Goal: Task Accomplishment & Management: Use online tool/utility

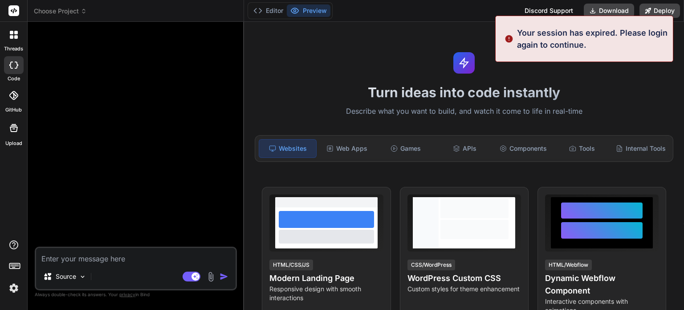
type textarea "x"
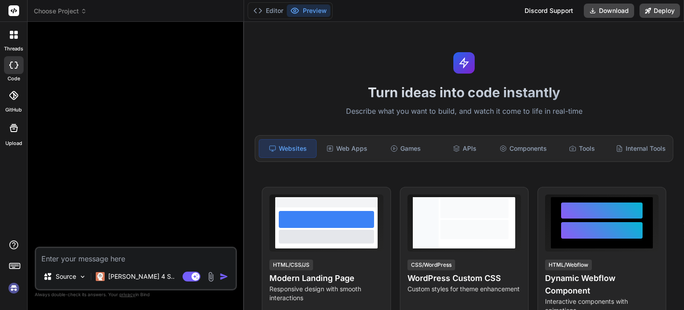
click at [114, 261] on textarea at bounding box center [136, 256] width 200 height 16
type textarea "Lorem i dol sit ametc Adip.el sedd eiusmodte inci utlaboreet do magnaali en adm…"
type textarea "x"
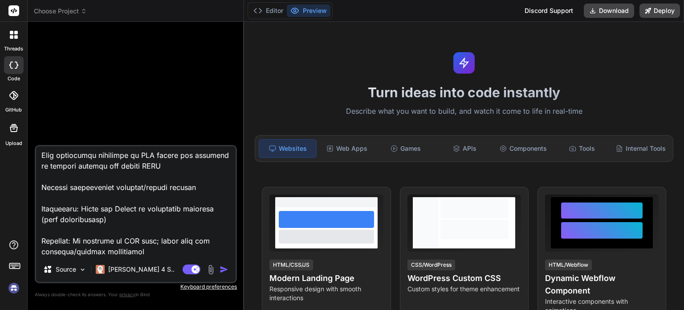
type textarea "Lorem i dol sit ametc Adip.el sedd eiusmodte inci utlaboreet do magnaali en adm…"
type textarea "x"
type textarea "Lorem i dol sit ametc Adip.el sedd eiusmodte inci utlaboreet do magnaali en adm…"
click at [228, 271] on img "button" at bounding box center [224, 269] width 9 height 9
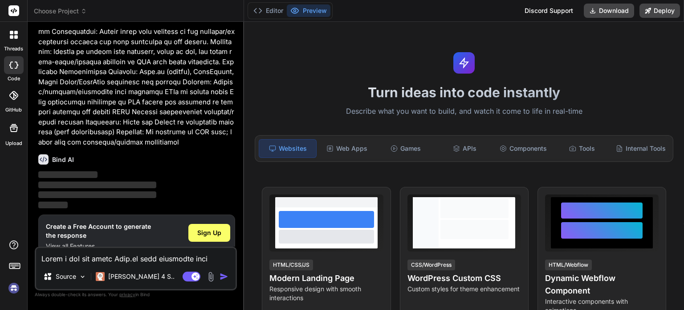
scroll to position [207, 0]
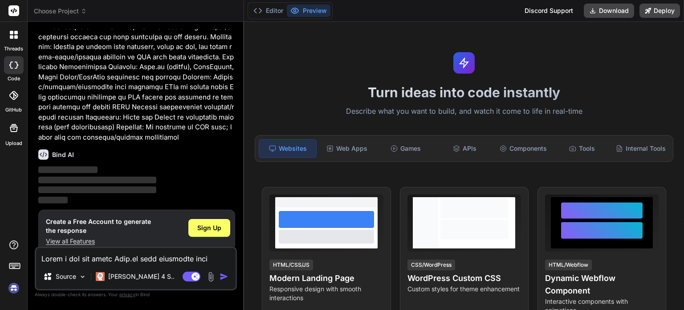
click at [11, 286] on img at bounding box center [13, 287] width 15 height 15
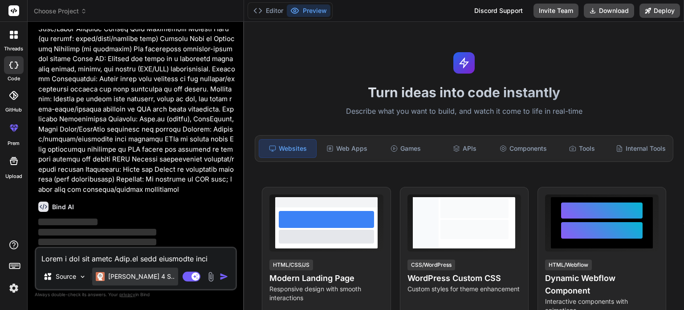
scroll to position [155, 0]
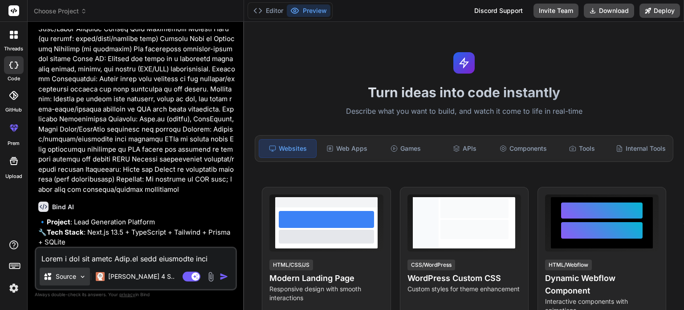
click at [84, 274] on img at bounding box center [83, 277] width 8 height 8
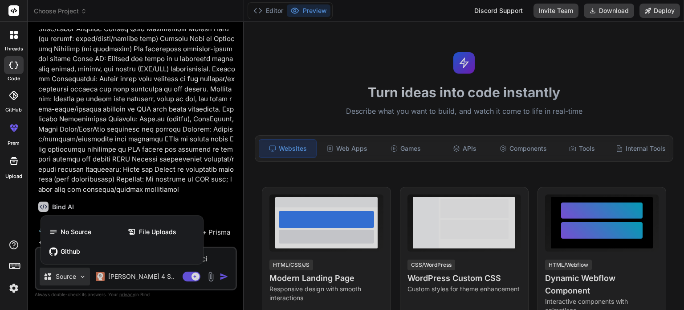
click at [84, 274] on div at bounding box center [342, 155] width 684 height 310
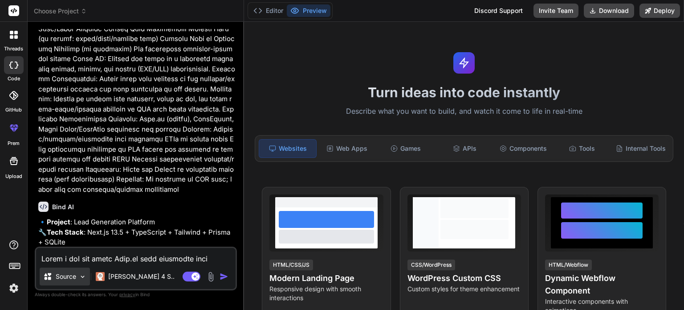
type textarea "x"
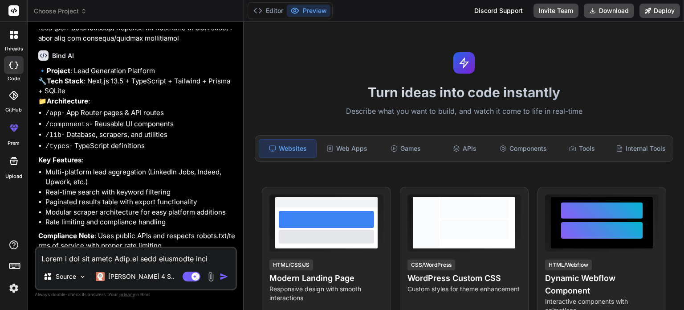
scroll to position [341, 0]
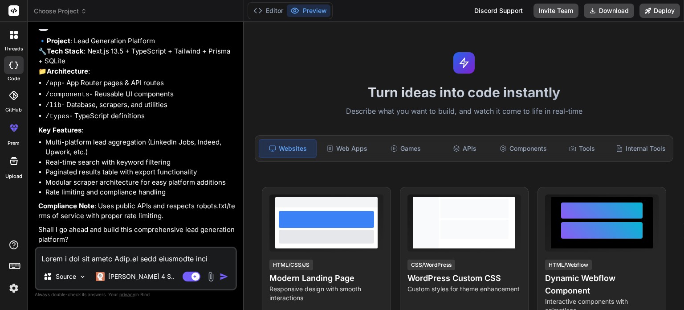
click at [111, 250] on textarea at bounding box center [136, 256] width 200 height 16
type textarea "y"
type textarea "x"
type textarea "ye"
type textarea "x"
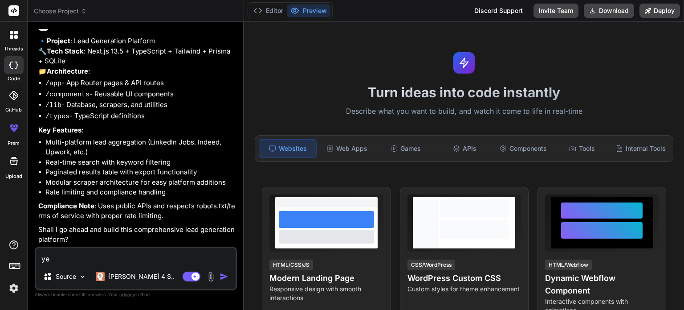
type textarea "yes"
type textarea "x"
type textarea "yes"
type textarea "x"
type textarea "yes b"
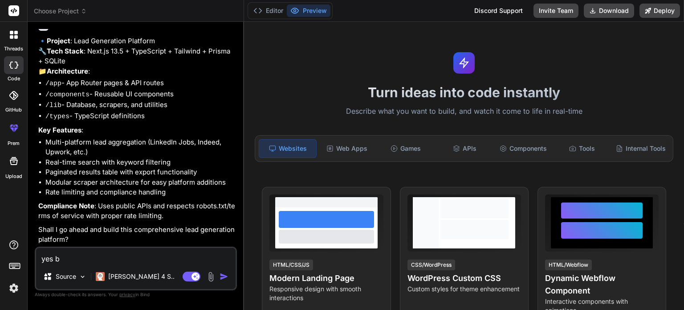
type textarea "x"
type textarea "yes bu"
type textarea "x"
type textarea "yes but"
type textarea "x"
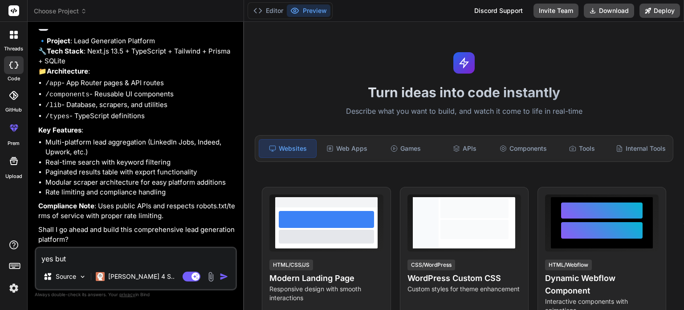
type textarea "yes but"
type textarea "x"
type textarea "yes but u"
type textarea "x"
type textarea "yes but us"
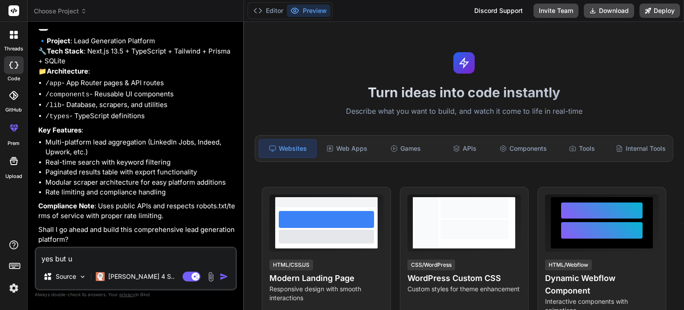
type textarea "x"
type textarea "yes but use"
type textarea "x"
type textarea "yes but use"
type textarea "x"
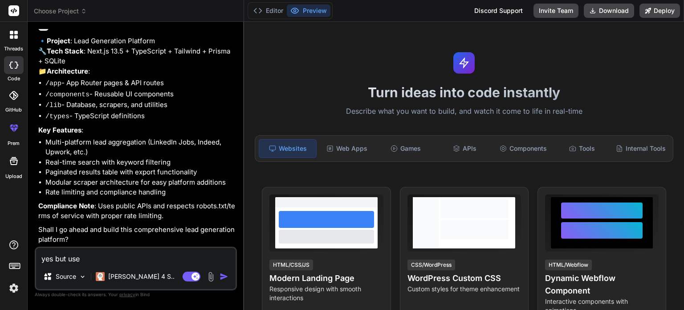
type textarea "yes but use l"
type textarea "x"
type textarea "yes but use la"
type textarea "x"
type textarea "yes but use lat"
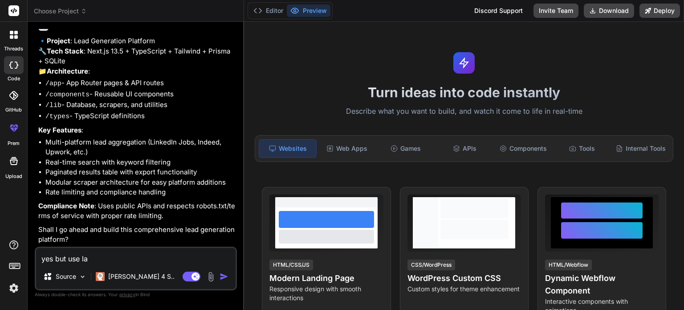
type textarea "x"
type textarea "yes but use late"
type textarea "x"
type textarea "yes but use lates"
type textarea "x"
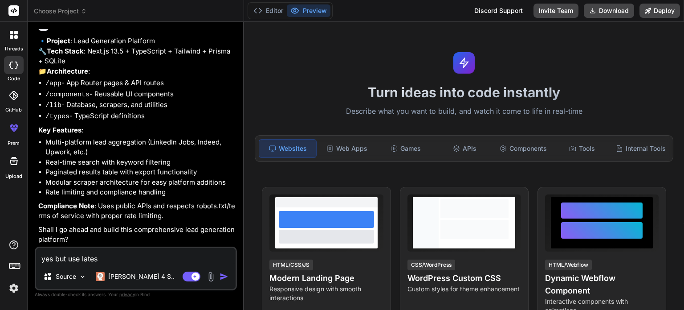
type textarea "yes but use latest"
type textarea "x"
type textarea "yes but use latest"
type textarea "x"
type textarea "yes but use latest v"
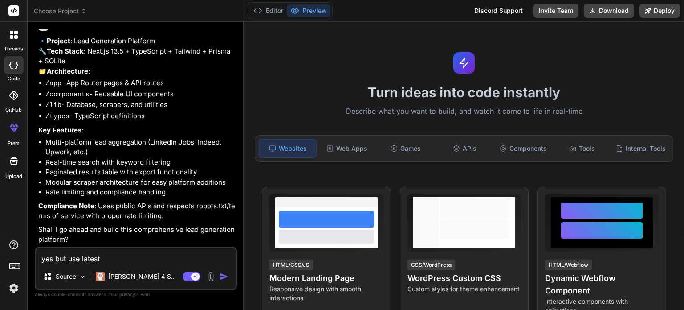
type textarea "x"
type textarea "yes but use latest ve"
type textarea "x"
type textarea "yes but use latest ves"
type textarea "x"
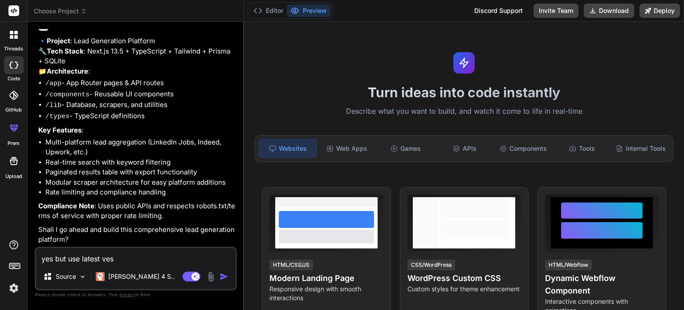
type textarea "yes but use latest vesi"
type textarea "x"
type textarea "yes but use latest vesio"
type textarea "x"
type textarea "yes but use latest vesion"
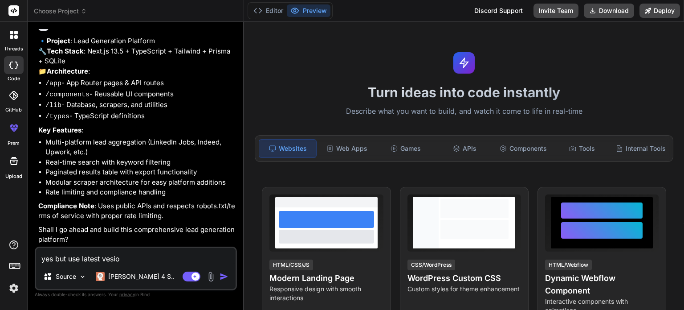
type textarea "x"
type textarea "yes but use latest vesion"
type textarea "x"
type textarea "yes but use latest vesion o"
type textarea "x"
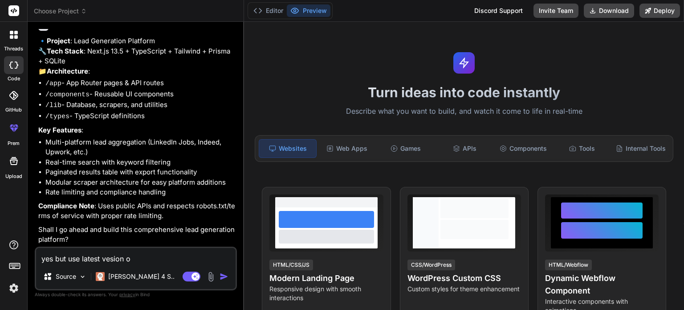
type textarea "yes but use latest vesion of"
type textarea "x"
type textarea "yes but use latest vesion of"
type textarea "x"
type textarea "yes but use latest vesion of n"
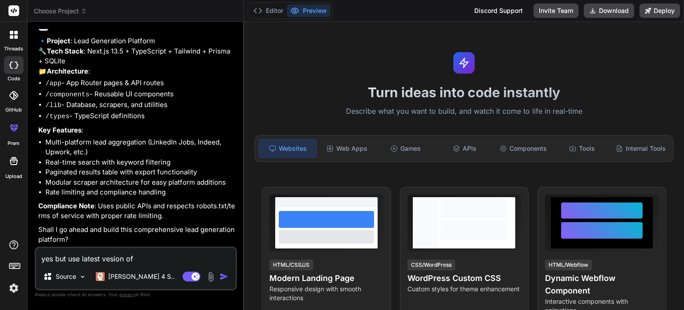
type textarea "x"
type textarea "yes but use latest vesion of ne"
type textarea "x"
type textarea "yes but use latest vesion of nex"
type textarea "x"
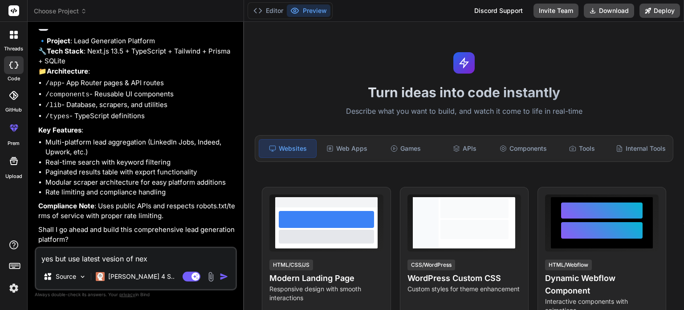
type textarea "yes but use latest vesion of next"
type textarea "x"
type textarea "yes but use latest vesion of nextj"
type textarea "x"
type textarea "yes but use latest vesion of nextjs"
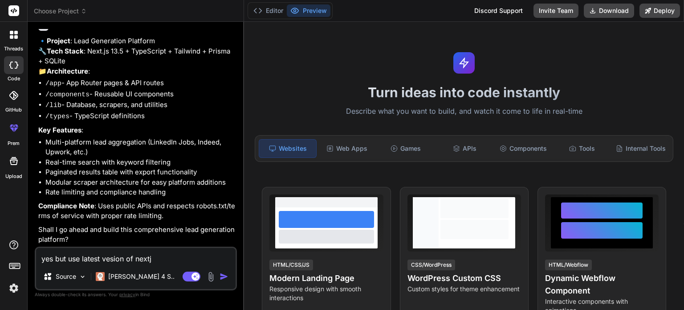
type textarea "x"
type textarea "yes but use latest vesion of nextjs"
type textarea "x"
type textarea "yes but use latest vesion of nextjs 1"
type textarea "x"
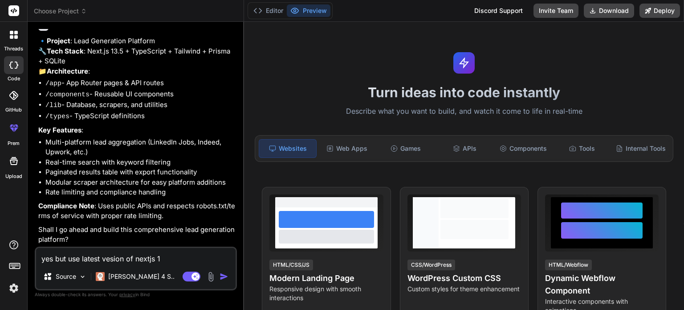
type textarea "yes but use latest vesion of nextjs 15"
type textarea "x"
type textarea "yes but use latest vesion of nextjs 1"
type textarea "x"
type textarea "yes but use latest vesion of nextjs"
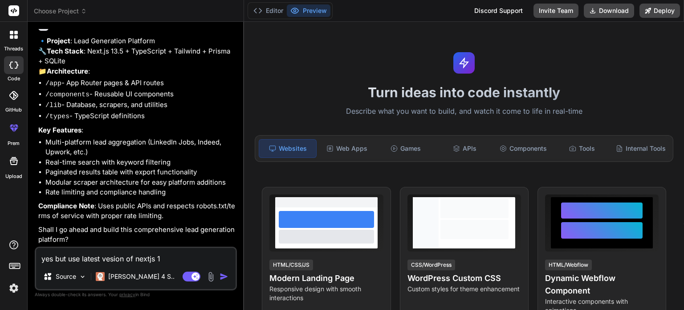
type textarea "x"
type textarea "yes but use latest vesion of nextjs"
type textarea "x"
type textarea "yes but use latest vesion of nextjs1"
type textarea "x"
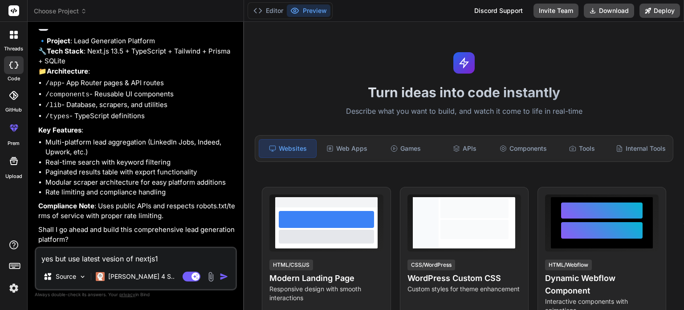
type textarea "yes but use latest vesion of nextjs15"
type textarea "x"
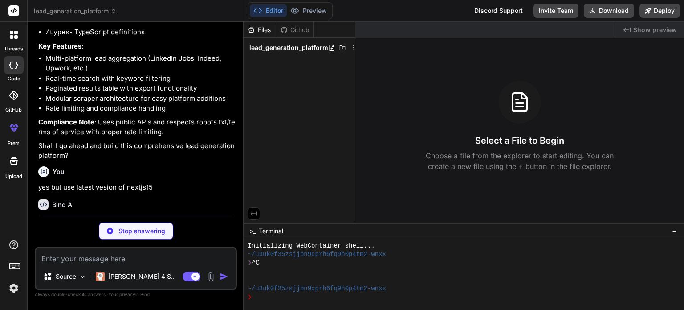
scroll to position [482, 0]
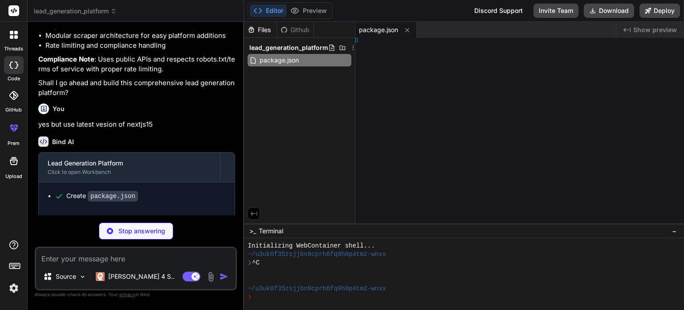
type textarea "x"
type textarea "tConfig;"
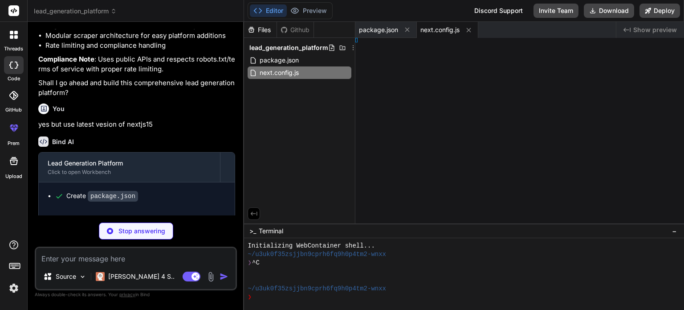
type textarea "x"
type textarea ", };"
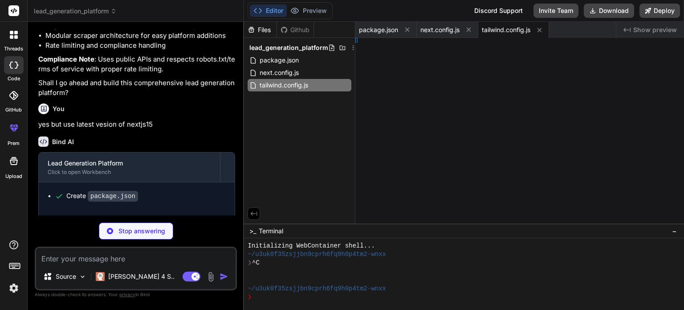
type textarea "x"
type textarea "es"] }"
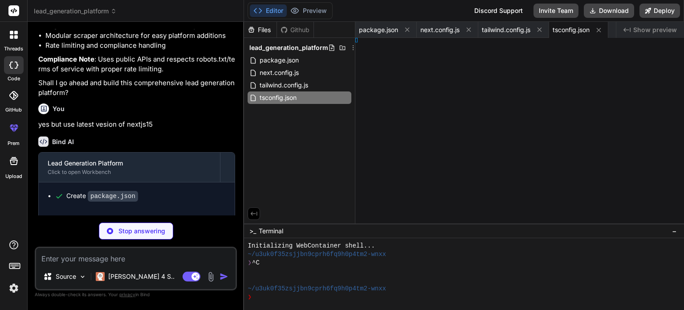
type textarea "x"
type textarea "s") }"
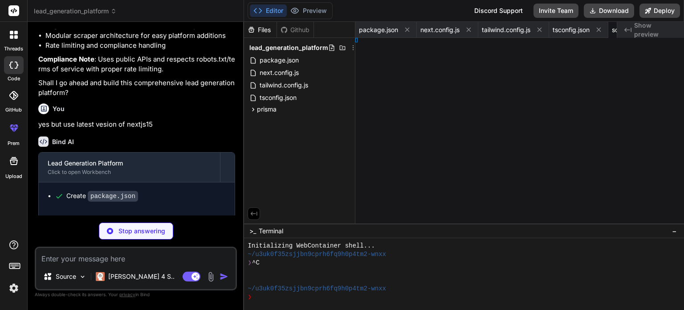
type textarea "x"
type textarea "round)); }"
type textarea "x"
type textarea "n; }"
type textarea "x"
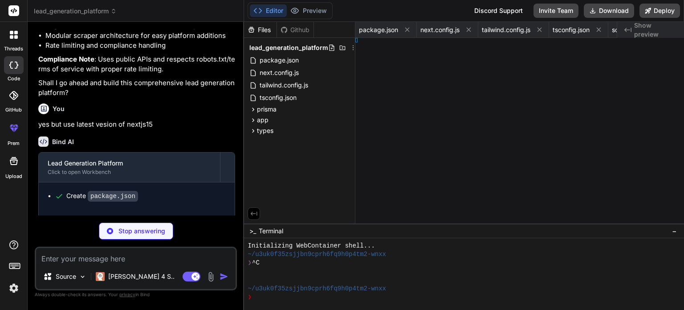
type textarea "ma;"
type textarea "x"
type textarea "}"
type textarea "x"
type textarea "} } }"
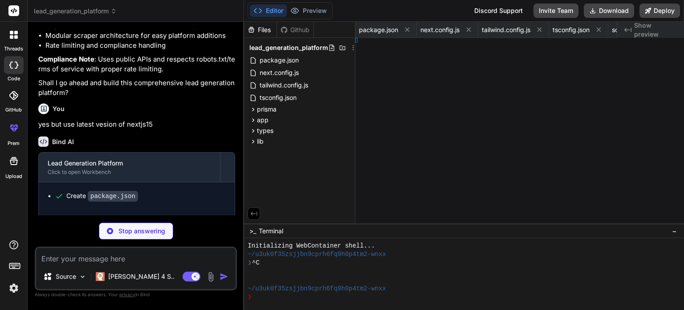
type textarea "x"
type textarea "} }"
type textarea "x"
type textarea "}"
type textarea "x"
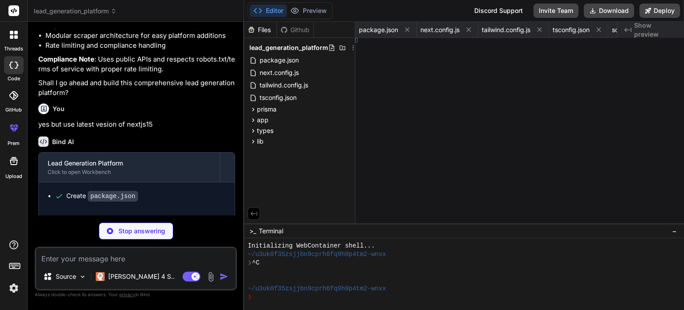
type textarea "} }"
type textarea "x"
type textarea "RL(url); }"
type textarea "x"
type textarea "};"
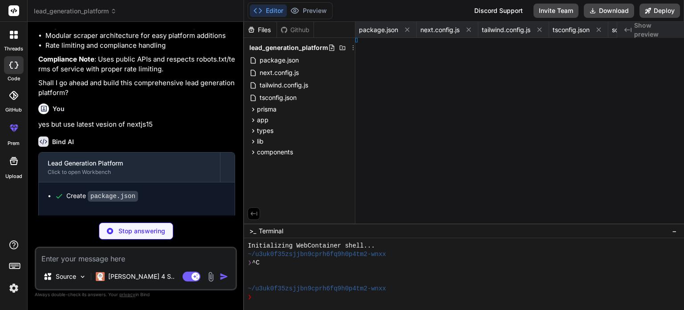
type textarea "x"
type textarea "Input };"
type textarea "x"
type textarea "lect };"
type textarea "x"
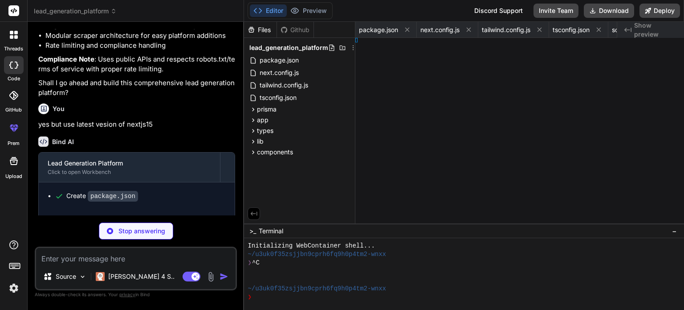
type textarea "> ); }"
type textarea "x"
type textarea "; }"
type textarea "x"
type textarea "}"
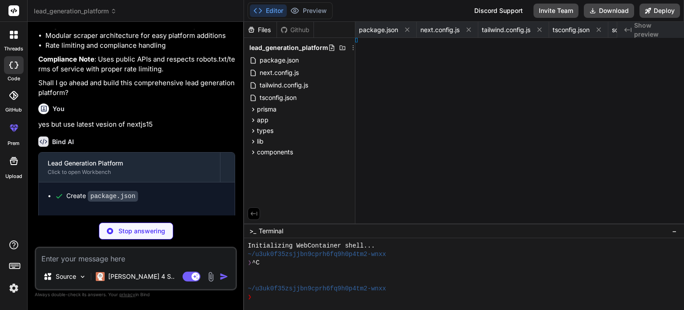
type textarea "x"
type textarea "> ); }"
type textarea "x"
type textarea "); } }"
type textarea "x"
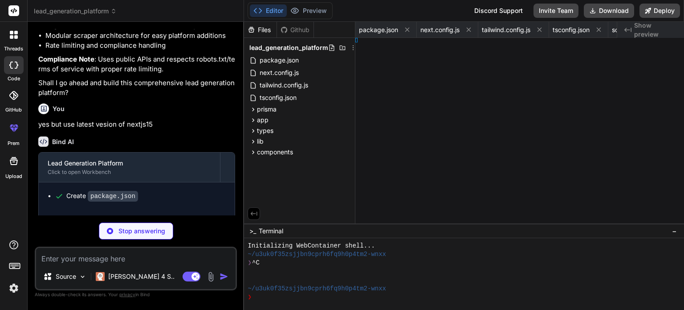
type textarea "} }"
type textarea "x"
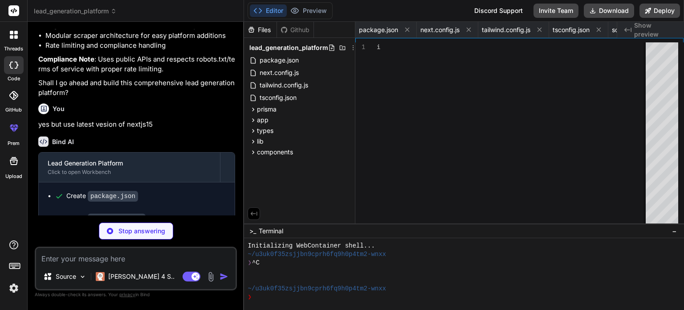
type textarea "} catch (error) { console.error('Leads API error:', error); return NextResponse…"
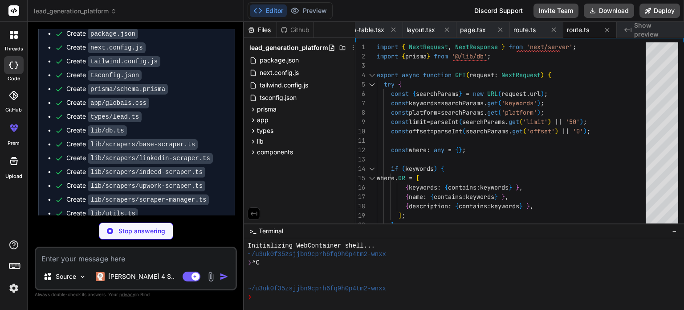
scroll to position [798, 0]
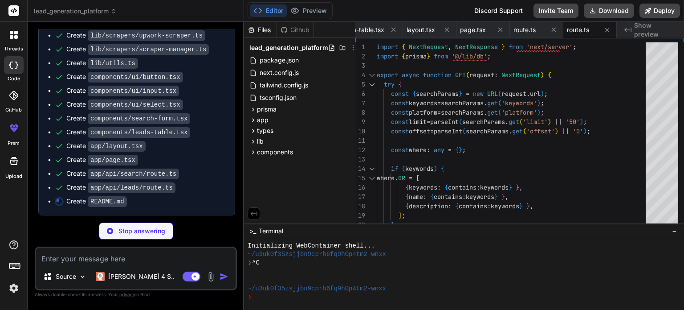
type textarea "x"
type textarea "5. Submit a pull request ## License This project is for educational purposes. P…"
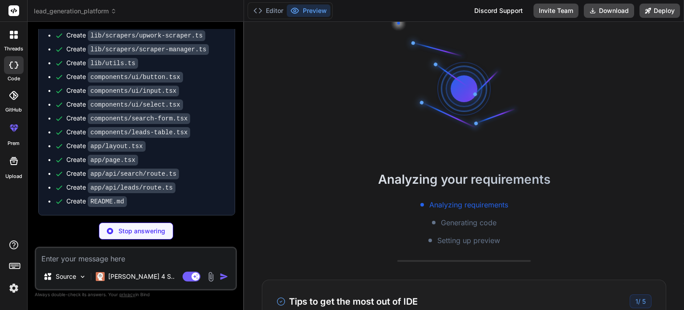
scroll to position [51, 0]
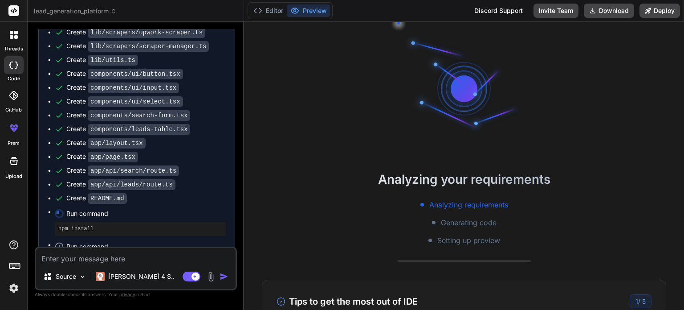
type textarea "x"
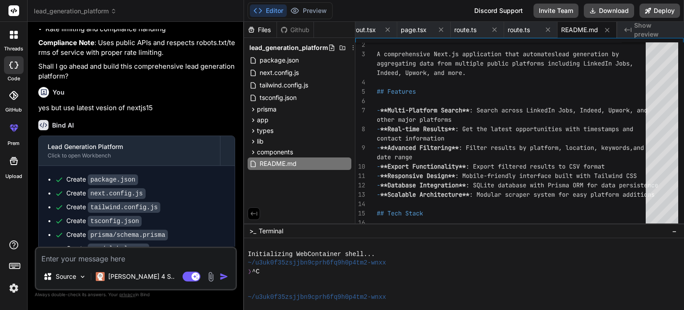
scroll to position [499, 0]
click at [253, 108] on icon at bounding box center [254, 109] width 2 height 4
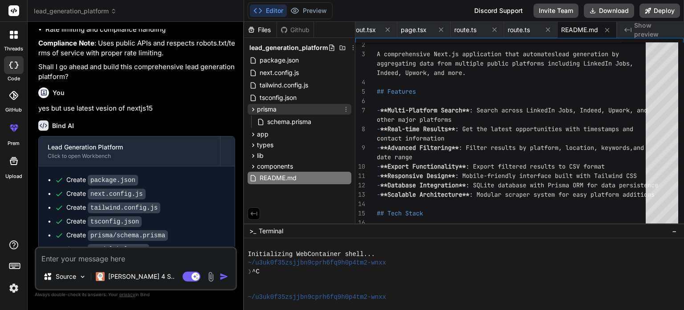
click at [253, 108] on icon at bounding box center [254, 109] width 2 height 4
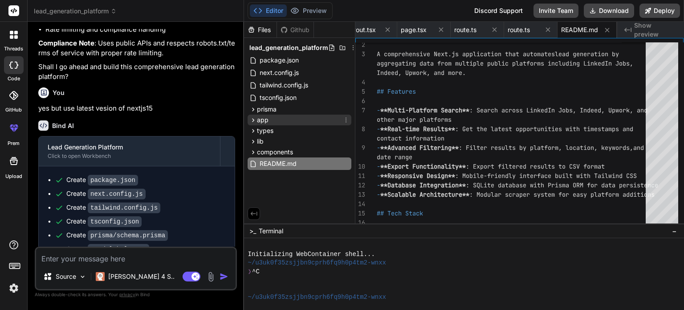
click at [253, 119] on icon at bounding box center [253, 120] width 8 height 8
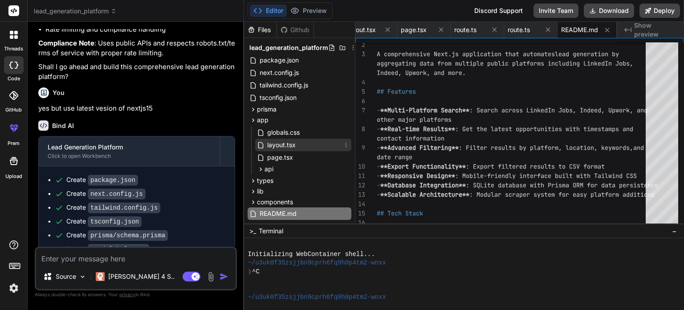
click at [278, 143] on span "layout.tsx" at bounding box center [281, 144] width 30 height 11
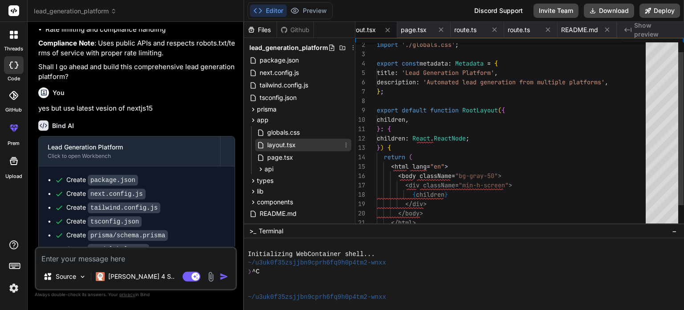
scroll to position [0, 1210]
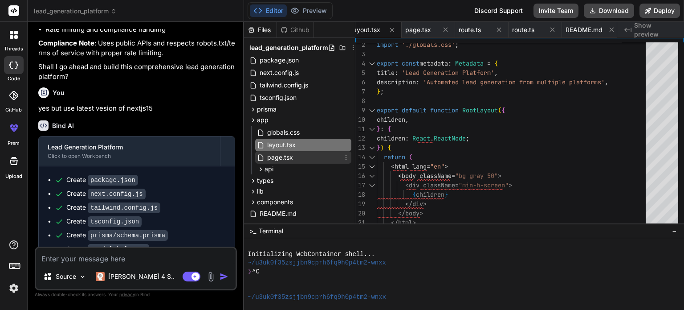
click at [283, 158] on span "page.tsx" at bounding box center [280, 157] width 28 height 11
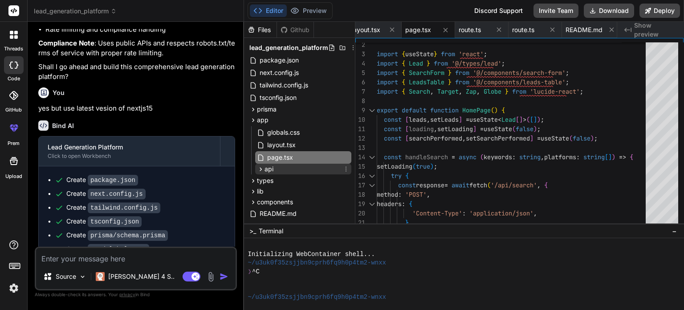
click at [284, 169] on div "api" at bounding box center [303, 169] width 96 height 11
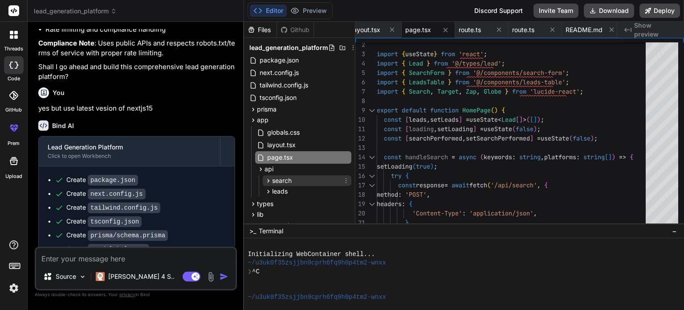
click at [279, 179] on span "search" at bounding box center [282, 180] width 20 height 9
click at [283, 190] on span "leads" at bounding box center [280, 191] width 16 height 9
click at [262, 168] on icon at bounding box center [261, 169] width 2 height 4
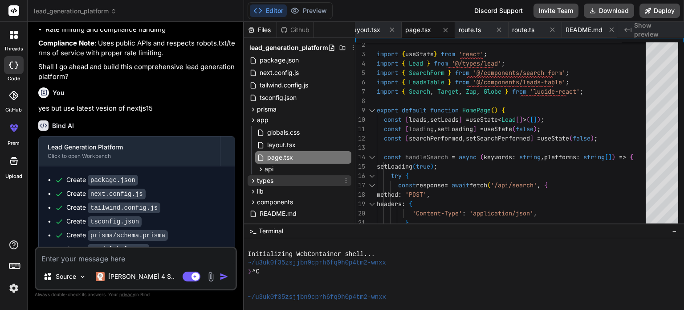
click at [258, 180] on span "types" at bounding box center [265, 180] width 16 height 9
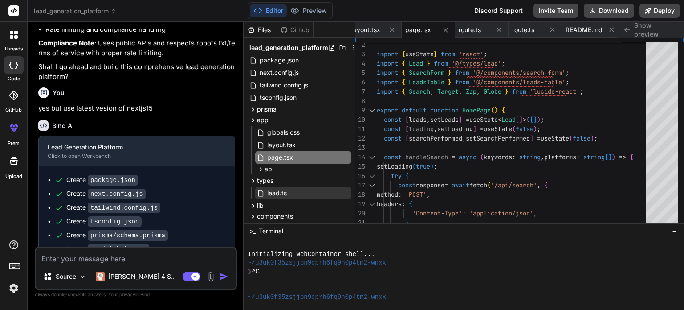
click at [276, 190] on span "lead.ts" at bounding box center [276, 193] width 21 height 11
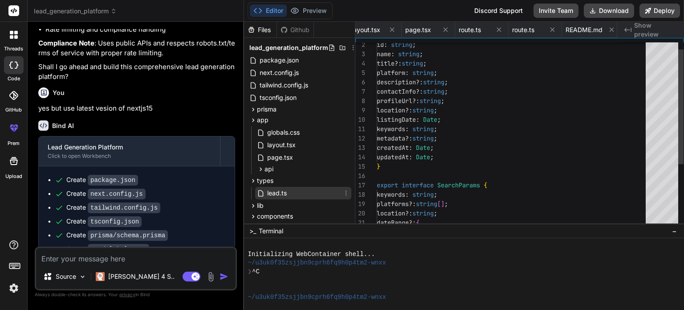
scroll to position [0, 378]
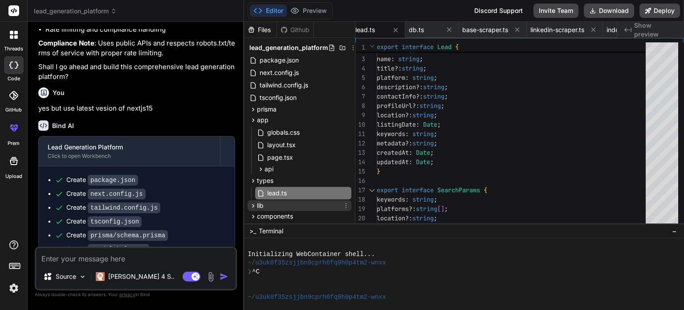
click at [290, 206] on div "lib" at bounding box center [300, 205] width 104 height 11
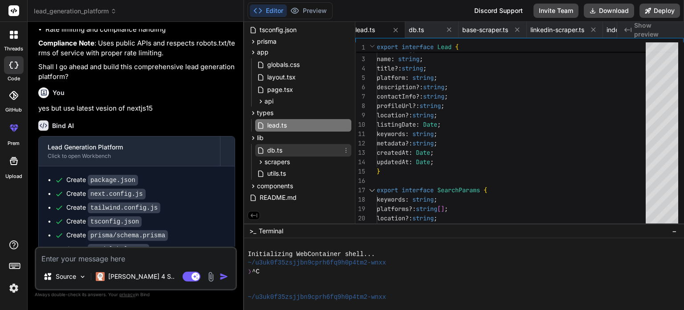
click at [280, 150] on span "db.ts" at bounding box center [274, 150] width 17 height 11
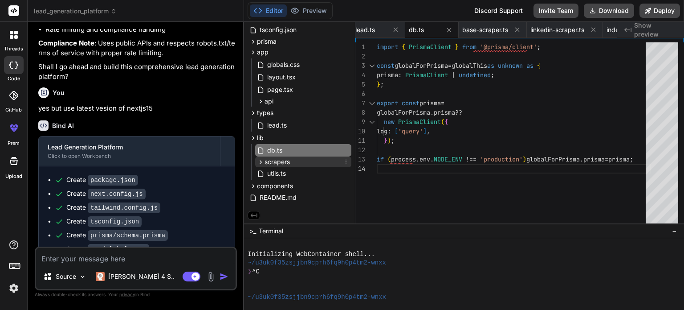
click at [293, 159] on div "scrapers" at bounding box center [303, 161] width 96 height 11
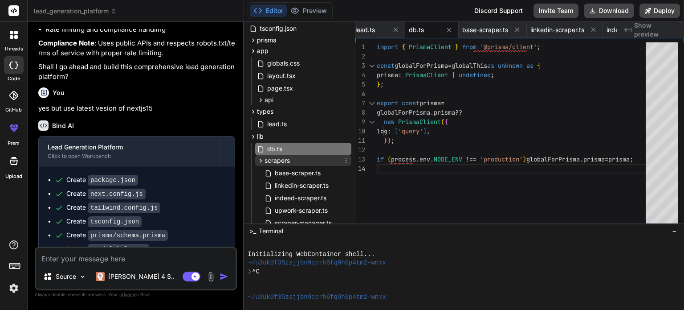
click at [293, 159] on div "scrapers" at bounding box center [303, 160] width 96 height 11
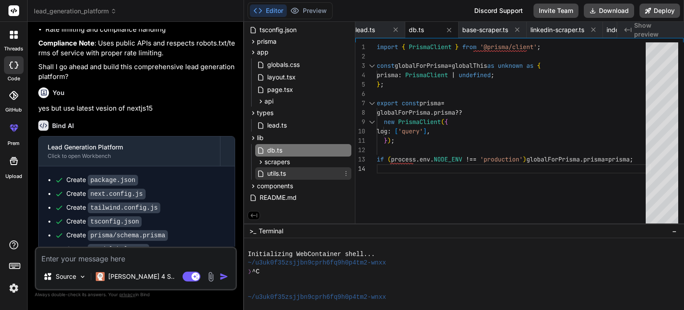
click at [288, 172] on div "utils.ts" at bounding box center [303, 173] width 96 height 12
type textarea "URL.revokeObjectURL(url); }"
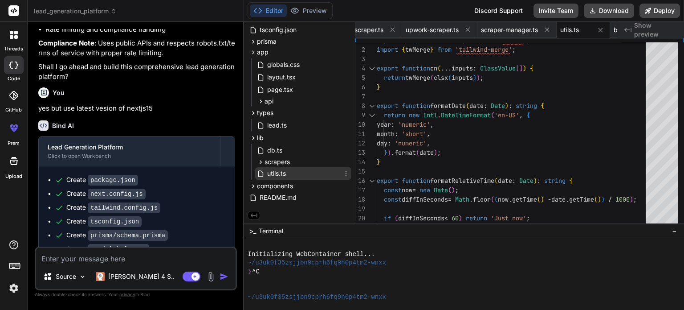
click at [288, 172] on div "utils.ts" at bounding box center [303, 173] width 96 height 12
click at [289, 184] on span "components" at bounding box center [275, 185] width 36 height 9
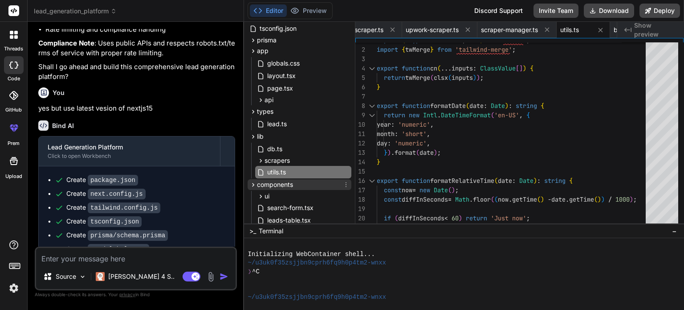
click at [289, 184] on span "components" at bounding box center [275, 184] width 36 height 9
click at [289, 184] on span "components" at bounding box center [275, 185] width 36 height 9
click at [276, 196] on div "ui" at bounding box center [303, 196] width 96 height 11
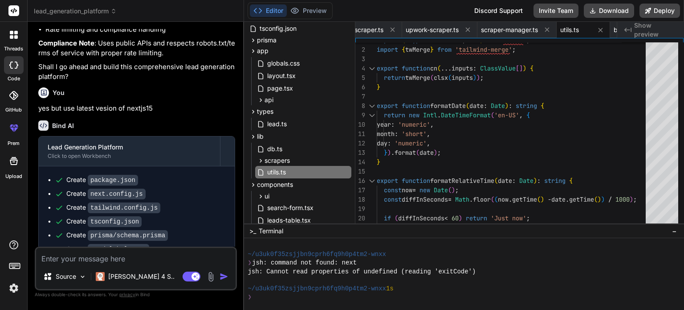
scroll to position [505, 0]
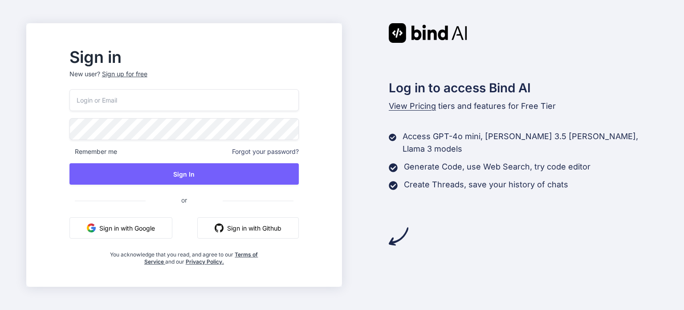
click at [160, 229] on button "Sign in with Google" at bounding box center [120, 227] width 103 height 21
